Goal: Find specific page/section: Find specific page/section

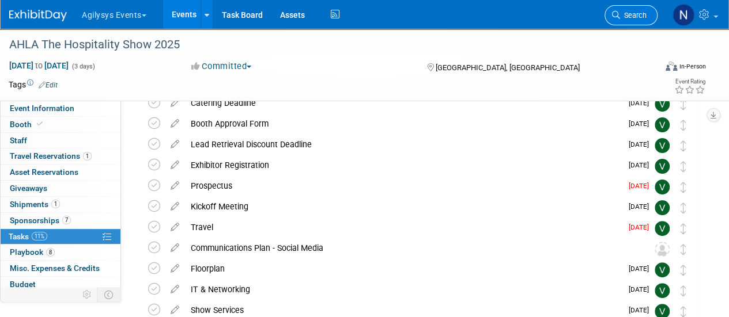
click at [616, 22] on link "Search" at bounding box center [630, 15] width 53 height 20
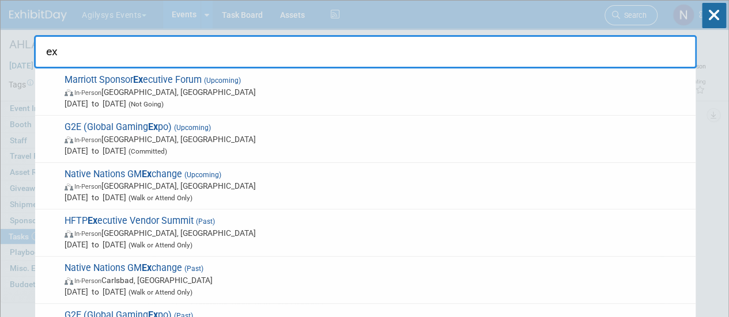
type input "e"
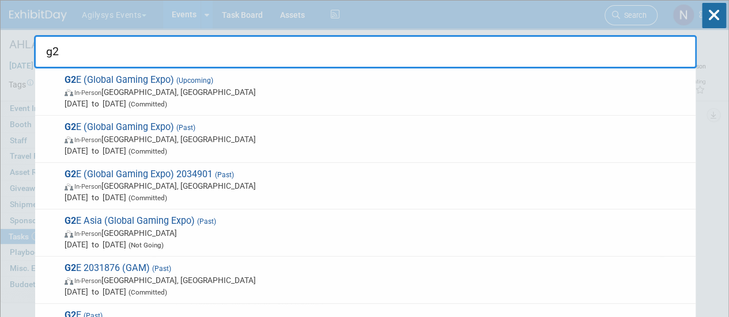
type input "g2e"
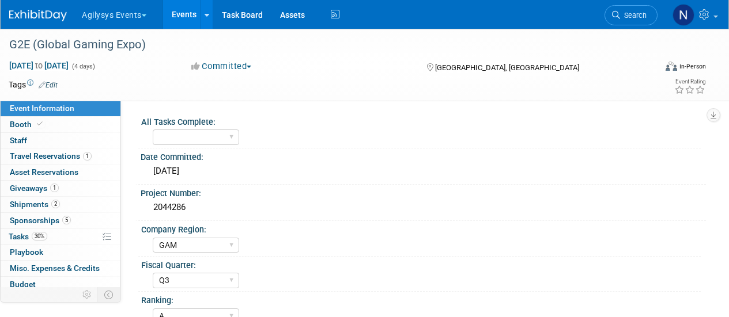
select select "GAM"
select select "Q3"
select select "A"
select select "Yes"
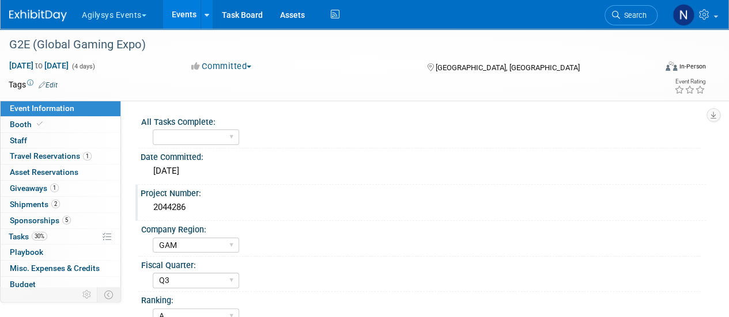
click at [169, 202] on div "2044286" at bounding box center [423, 208] width 548 height 18
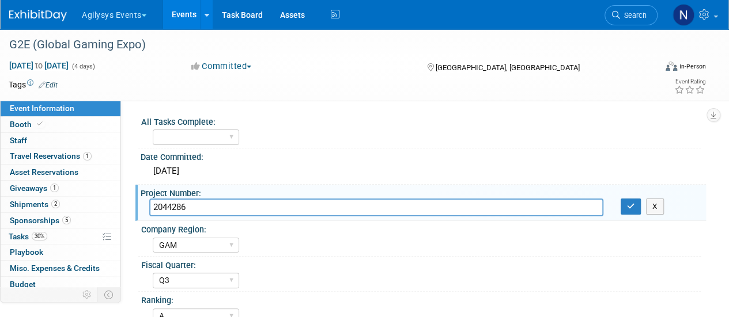
click at [169, 202] on input "2044286" at bounding box center [376, 208] width 454 height 18
click at [651, 213] on button "X" at bounding box center [655, 207] width 18 height 16
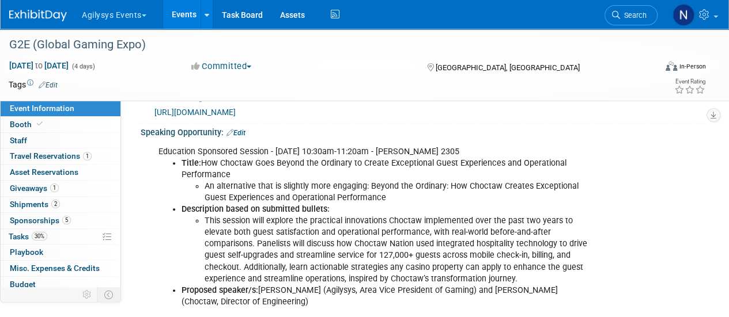
scroll to position [297, 0]
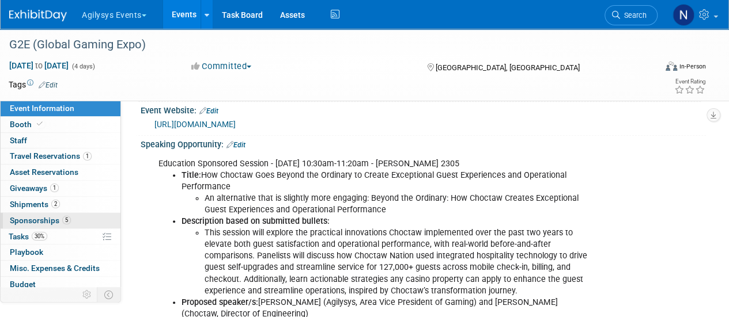
click at [48, 225] on link "5 Sponsorships 5" at bounding box center [61, 221] width 120 height 16
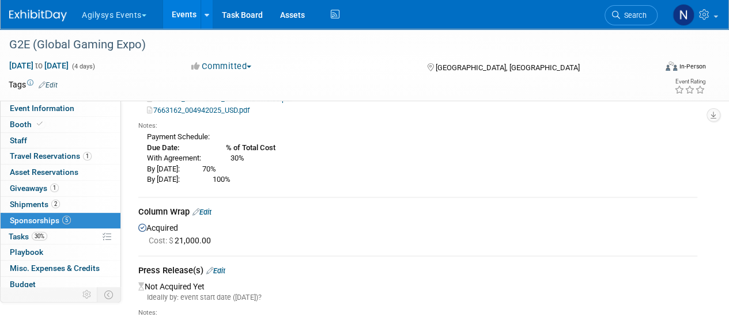
scroll to position [0, 0]
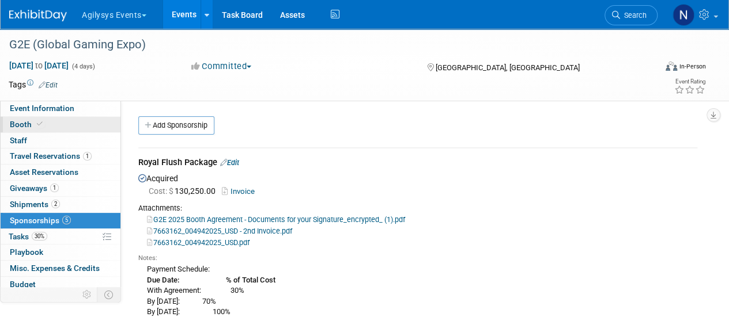
click at [48, 128] on link "Booth" at bounding box center [61, 125] width 120 height 16
